Goal: Task Accomplishment & Management: Use online tool/utility

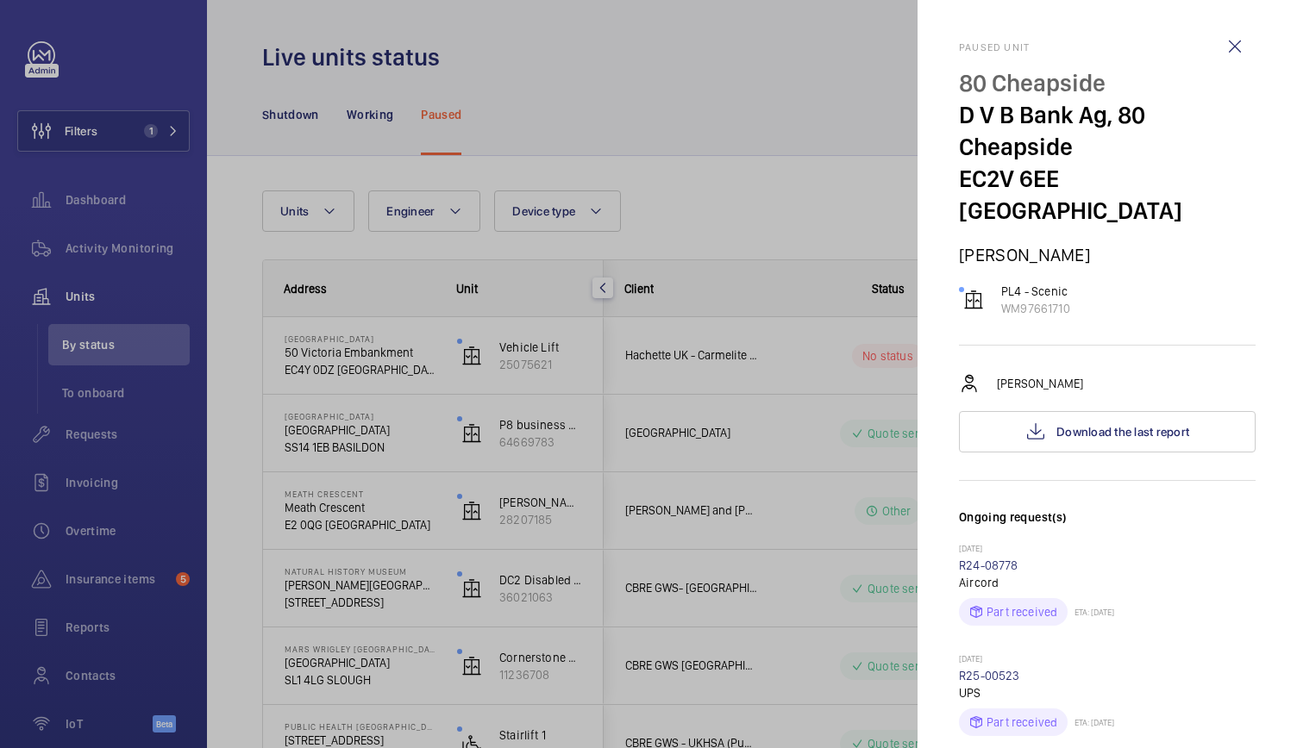
click at [743, 365] on div at bounding box center [648, 374] width 1297 height 748
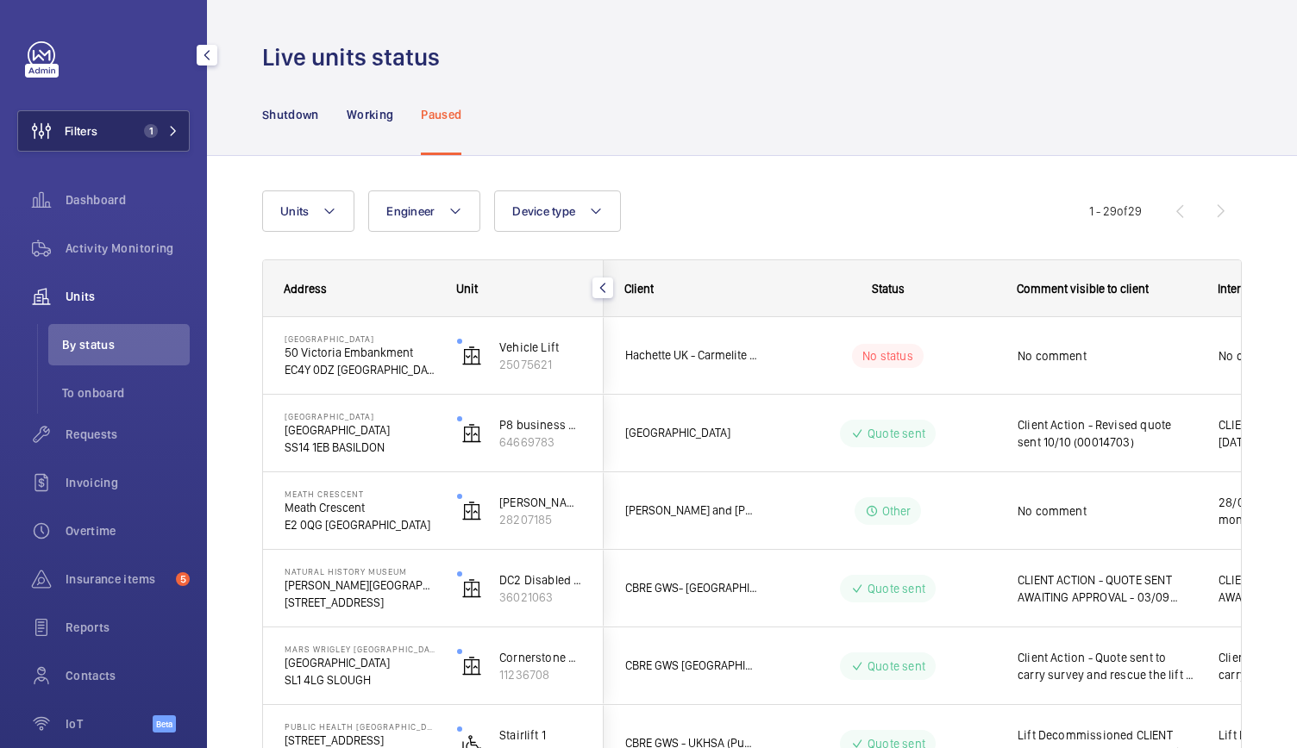
click at [137, 132] on span "1" at bounding box center [147, 131] width 21 height 14
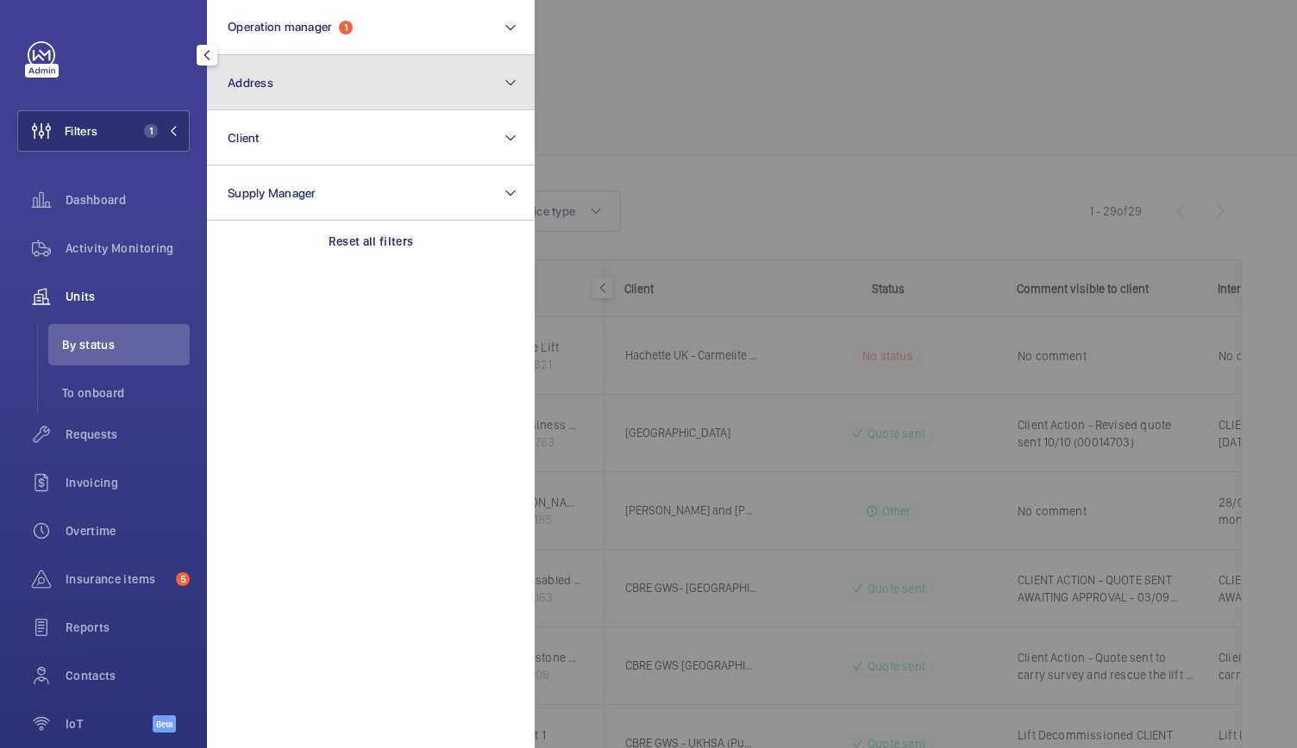
click at [310, 96] on button "Address" at bounding box center [371, 82] width 328 height 55
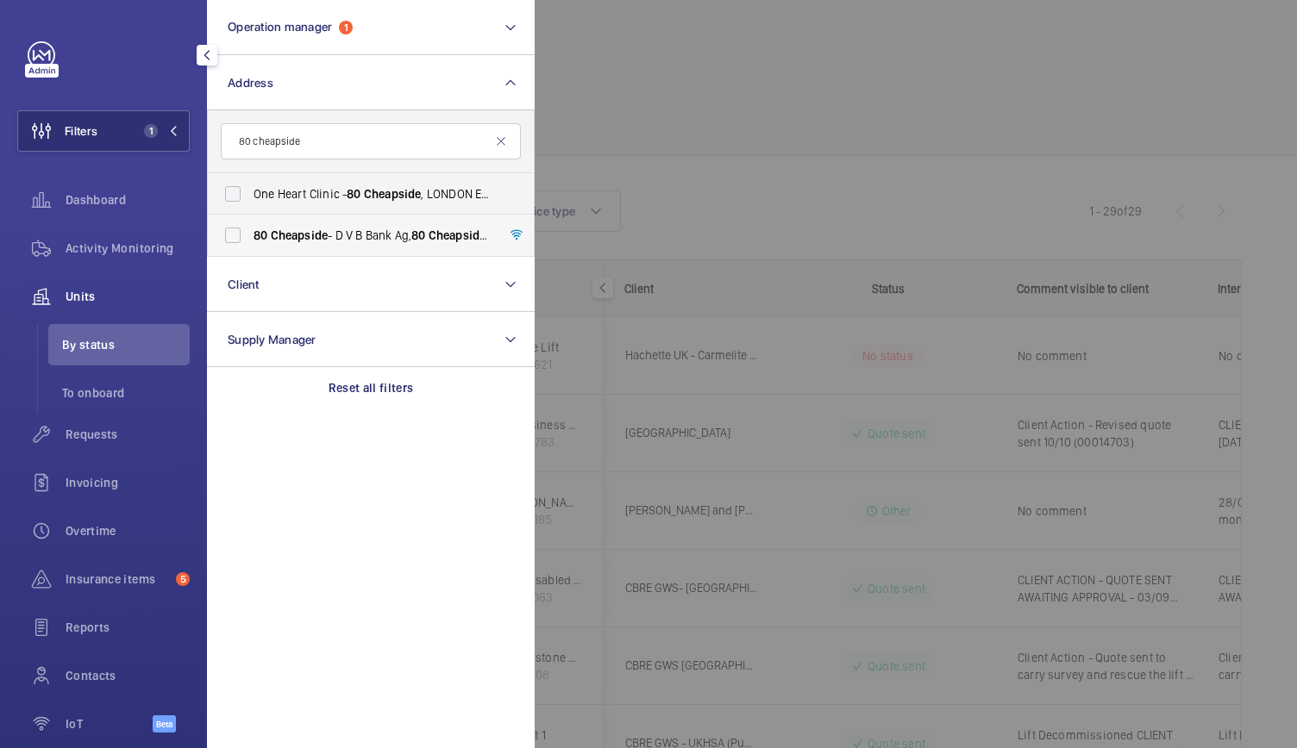
type input "80 cheapside"
click at [295, 246] on label "80 Cheapside - D V B Bank Ag, [STREET_ADDRESS]" at bounding box center [358, 235] width 300 height 41
click at [250, 246] on input "80 Cheapside - D V B Bank Ag, [STREET_ADDRESS]" at bounding box center [233, 235] width 34 height 34
checkbox input "true"
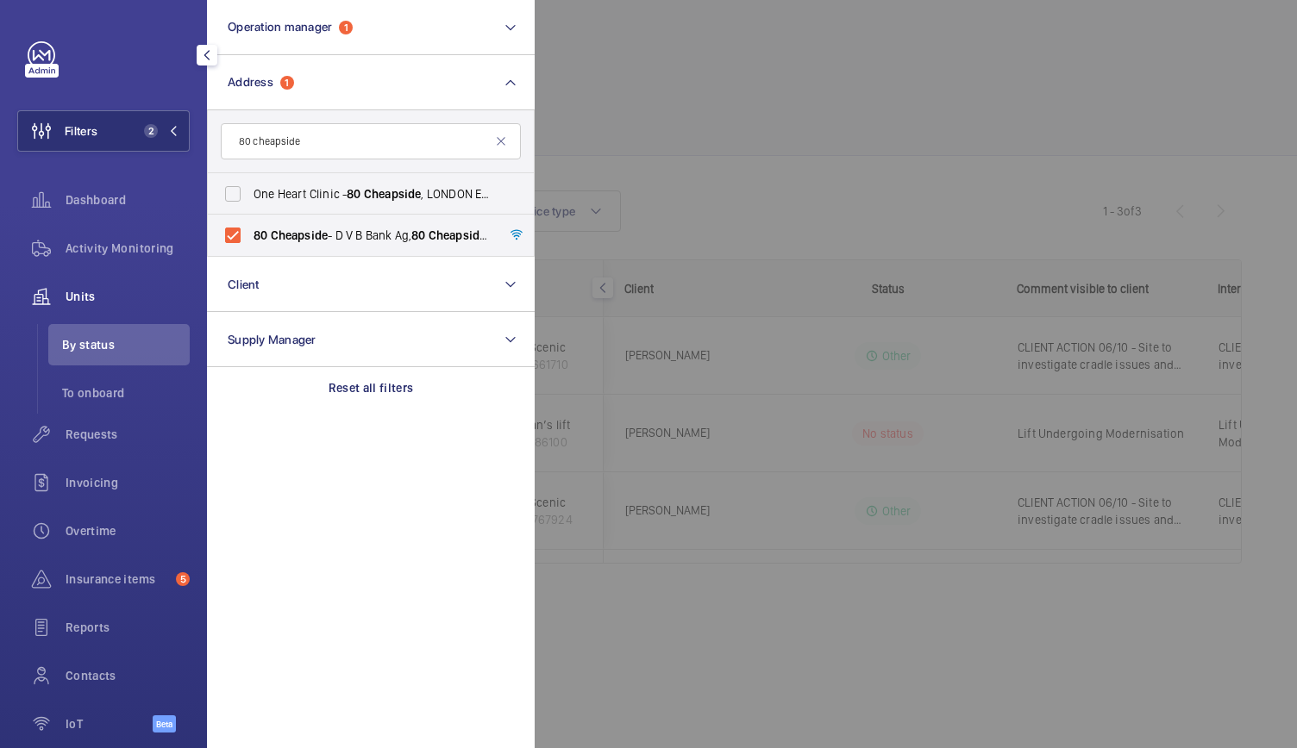
click at [610, 187] on div at bounding box center [1183, 374] width 1297 height 748
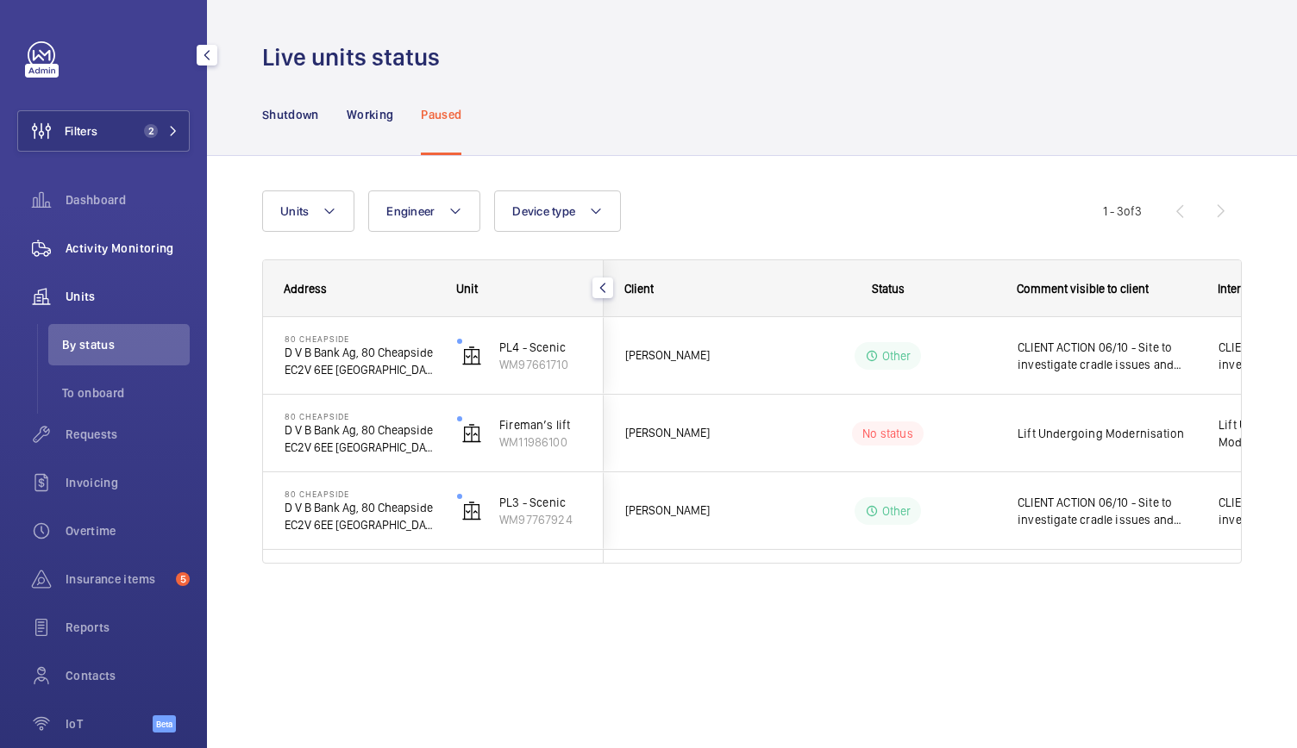
click at [135, 250] on span "Activity Monitoring" at bounding box center [128, 248] width 124 height 17
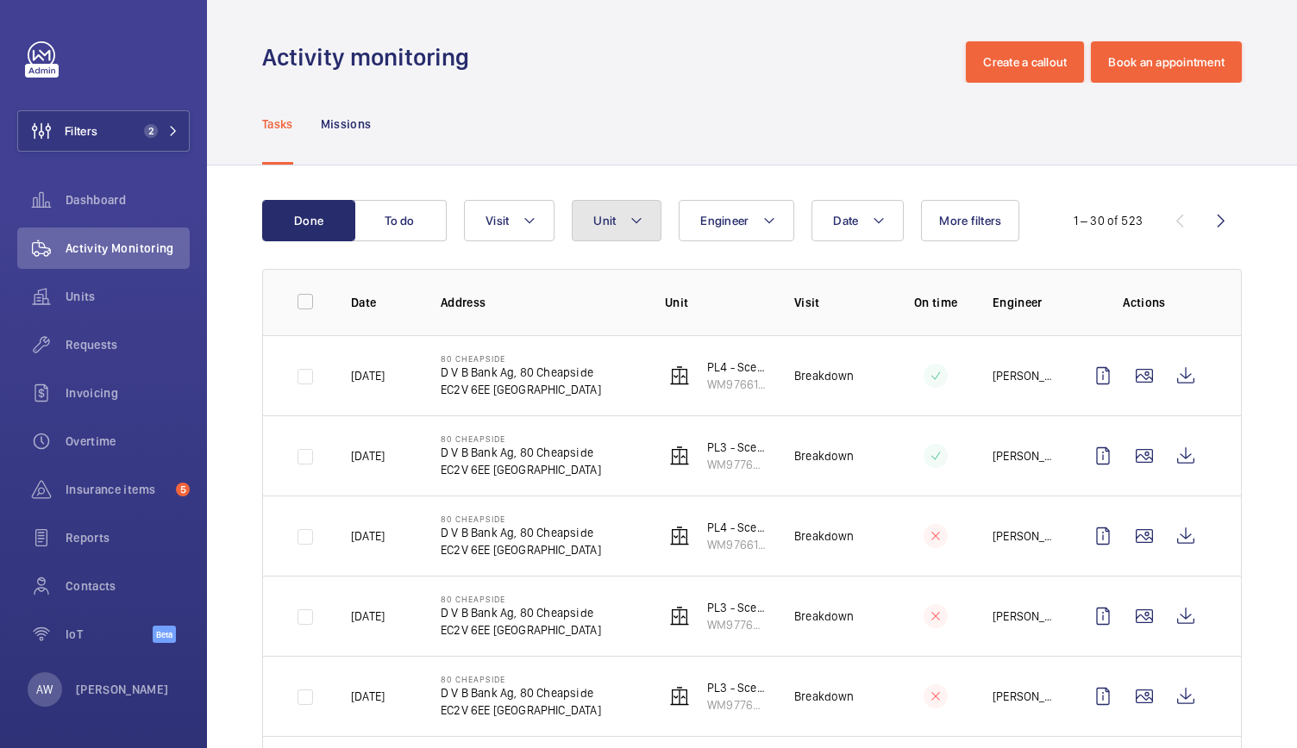
click at [621, 220] on button "Unit" at bounding box center [617, 220] width 90 height 41
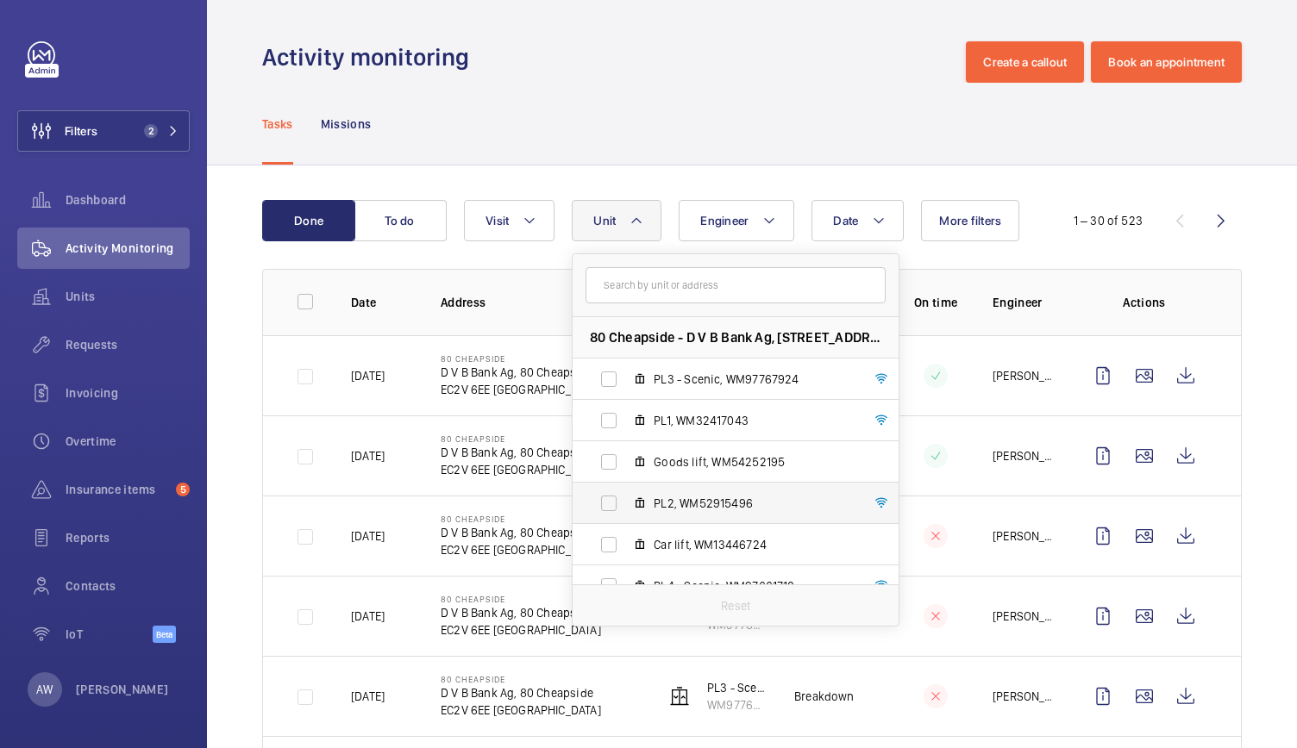
scroll to position [64, 0]
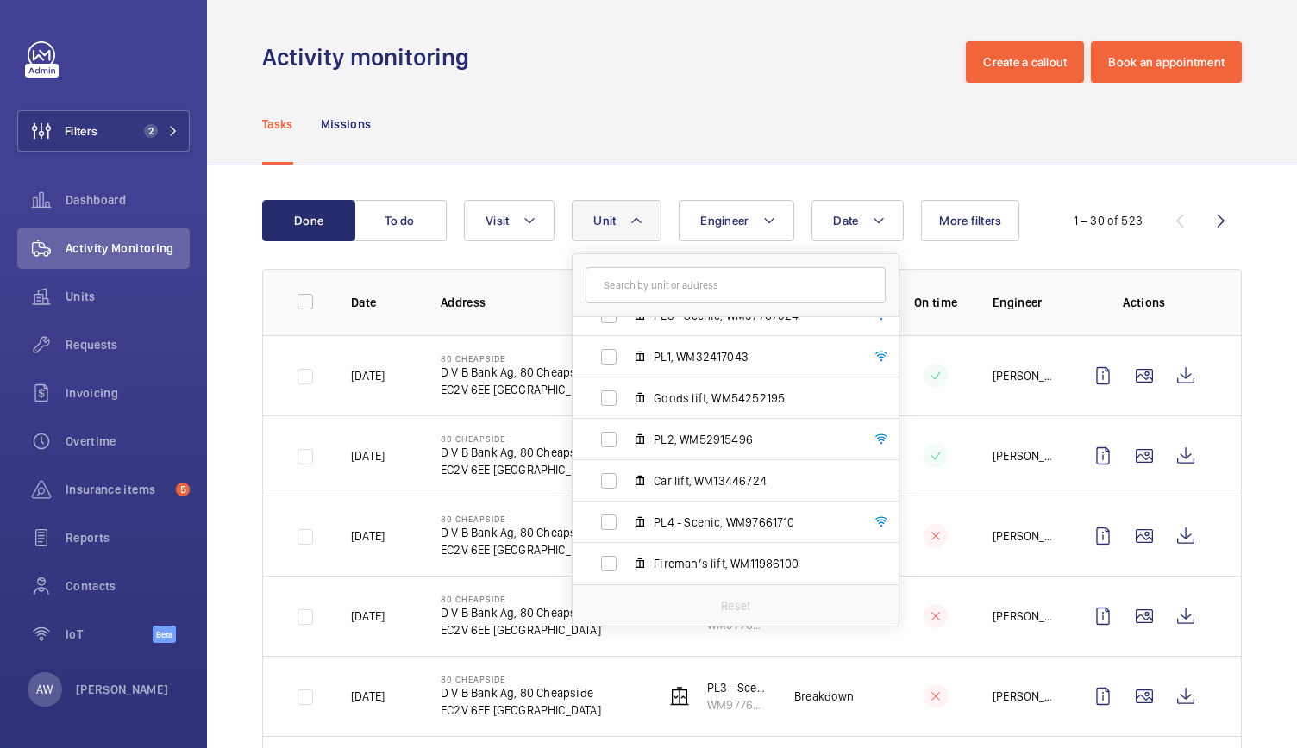
click at [664, 53] on div "Activity monitoring Create a callout Book an appointment" at bounding box center [752, 61] width 980 height 41
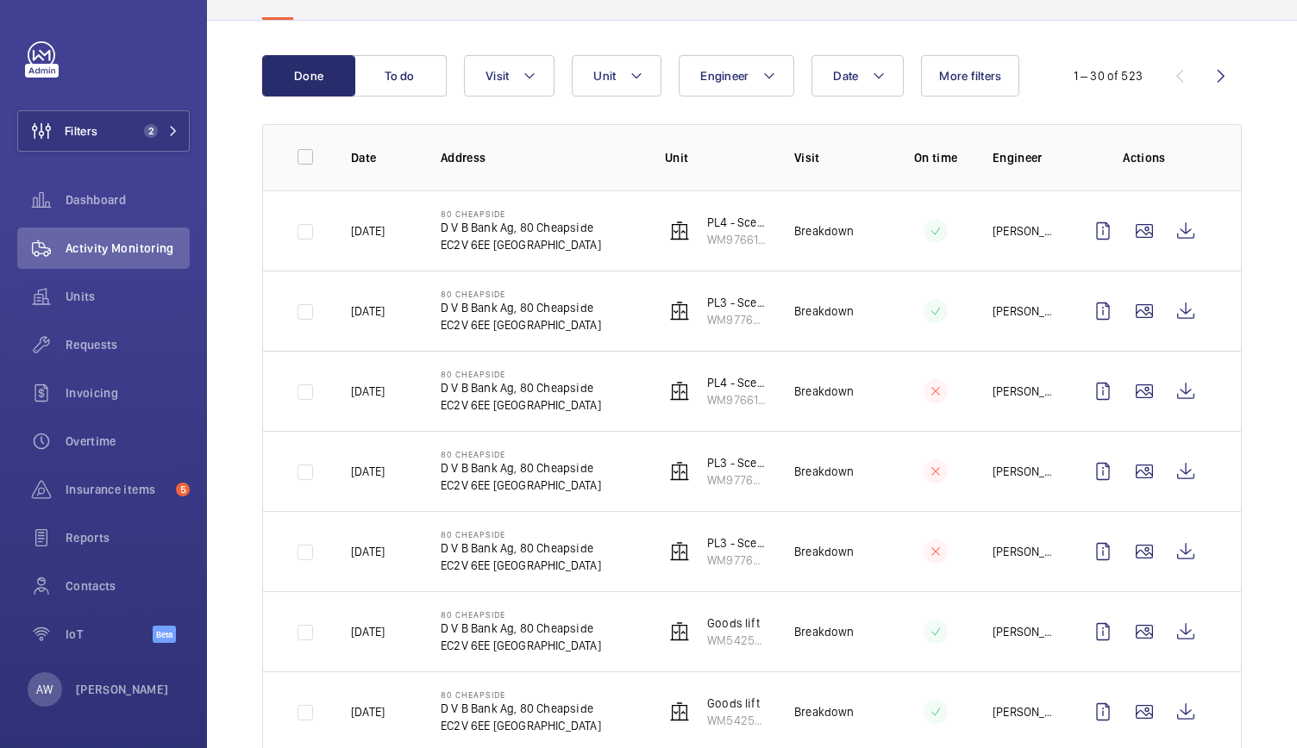
scroll to position [0, 0]
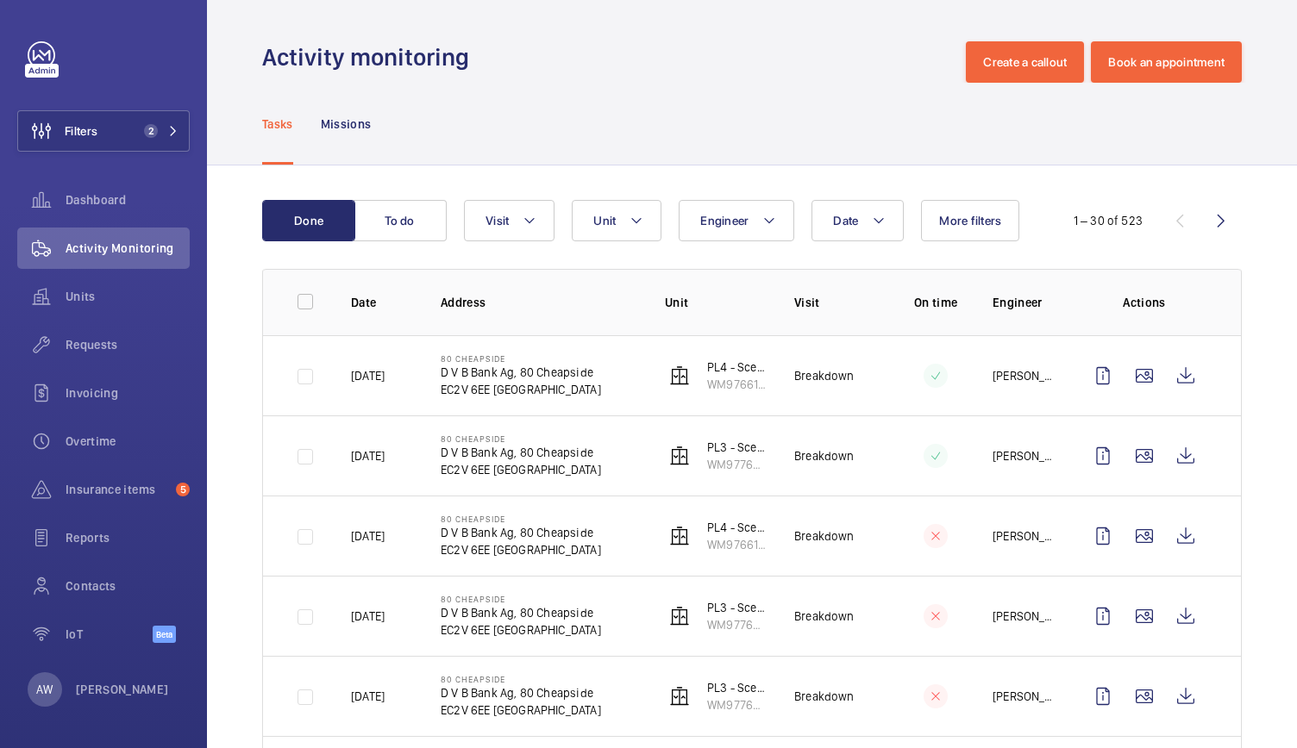
click at [407, 237] on button "To do" at bounding box center [400, 220] width 93 height 41
